Goal: Task Accomplishment & Management: Complete application form

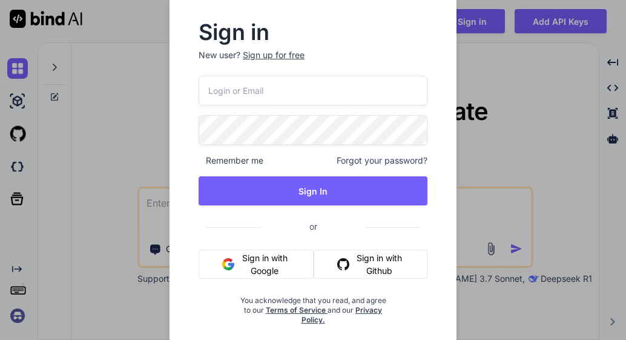
type textarea "x"
click at [268, 87] on input "email" at bounding box center [313, 91] width 229 height 30
type input "[EMAIL_ADDRESS][DOMAIN_NAME]"
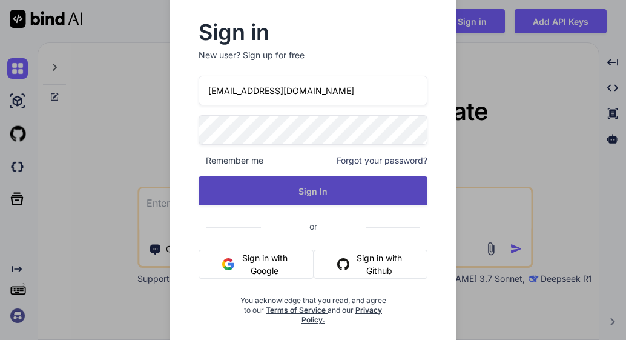
click at [268, 184] on button "Sign In" at bounding box center [313, 190] width 229 height 29
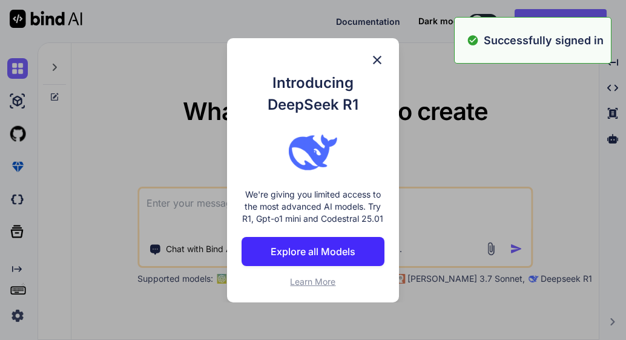
type textarea "x"
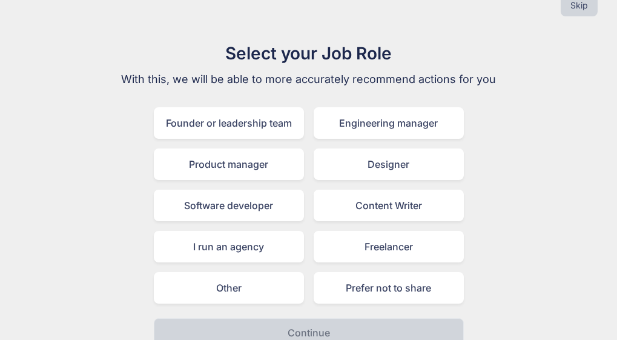
scroll to position [42, 0]
